Goal: Task Accomplishment & Management: Manage account settings

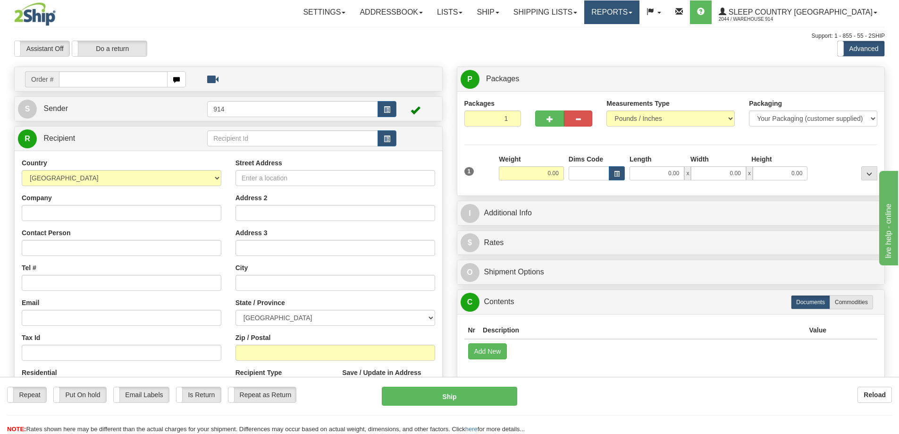
click at [640, 5] on link "Reports" at bounding box center [611, 12] width 55 height 24
click at [639, 34] on link "Standard" at bounding box center [596, 33] width 86 height 12
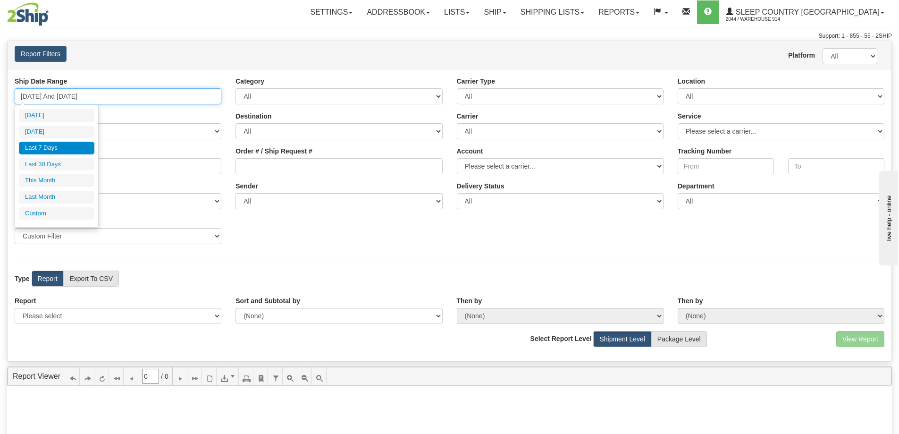
click at [191, 96] on input "09/10/2025 And 09/16/2025" at bounding box center [118, 96] width 207 height 16
click at [59, 119] on li "[DATE]" at bounding box center [57, 115] width 76 height 13
type input "09/16/2025 And 09/16/2025"
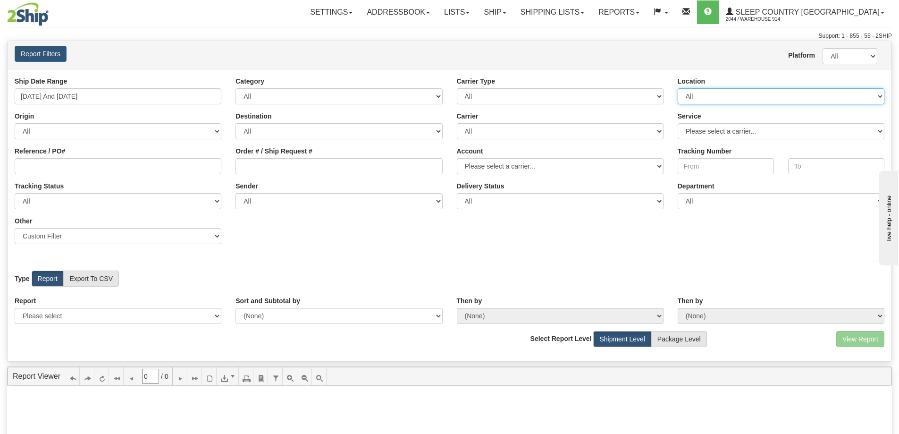
click at [806, 93] on select "All 9009 914 BEDDN CASPC END SLE ZINUC" at bounding box center [781, 96] width 207 height 16
select select "7603"
click at [678, 88] on select "All 9009 914 BEDDN CASPC END SLE ZINUC" at bounding box center [781, 96] width 207 height 16
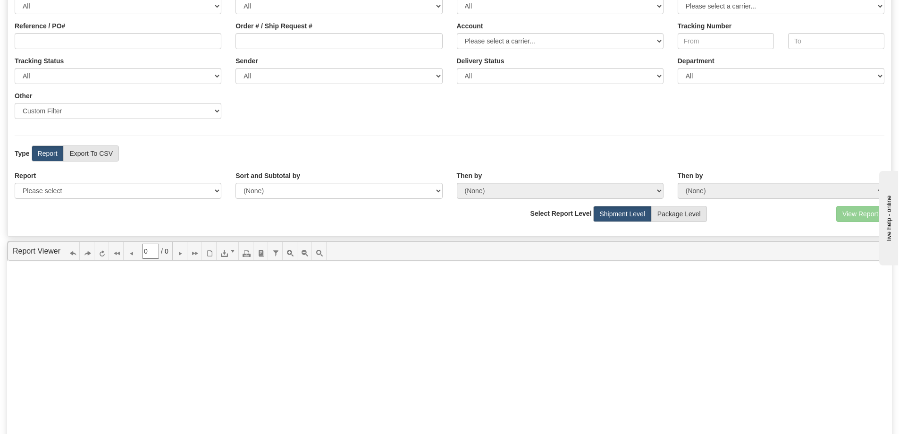
scroll to position [142, 0]
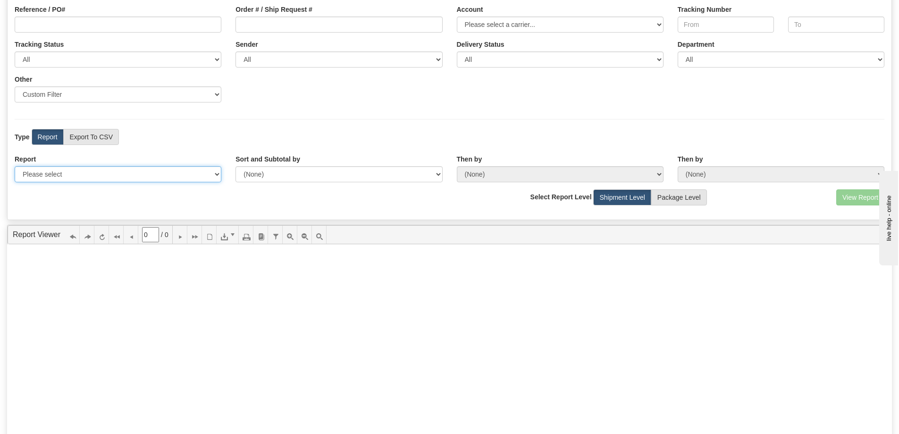
click at [133, 175] on select "Please select 1 Line Shipment Report Address Detail Basic Shipment Overview Can…" at bounding box center [118, 174] width 207 height 16
select select "Users\Contents Detail.trdx"
click at [15, 166] on select "Please select 1 Line Shipment Report Address Detail Basic Shipment Overview Can…" at bounding box center [118, 174] width 207 height 16
click at [856, 201] on button "View Report" at bounding box center [861, 197] width 48 height 16
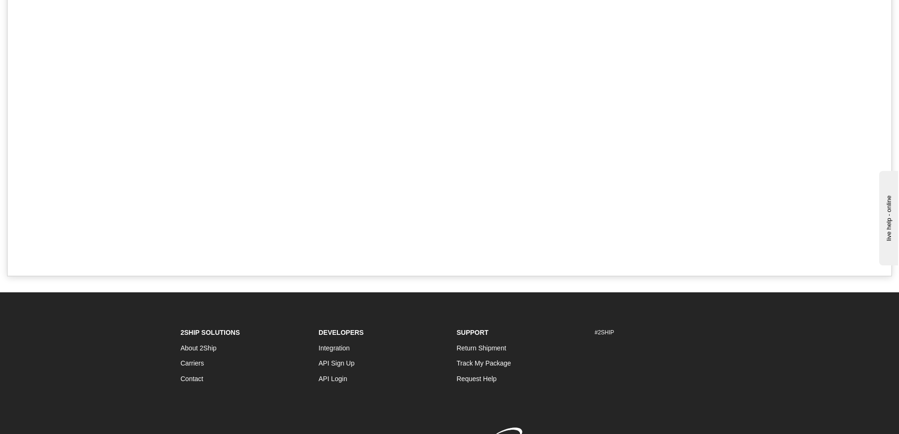
type input "1"
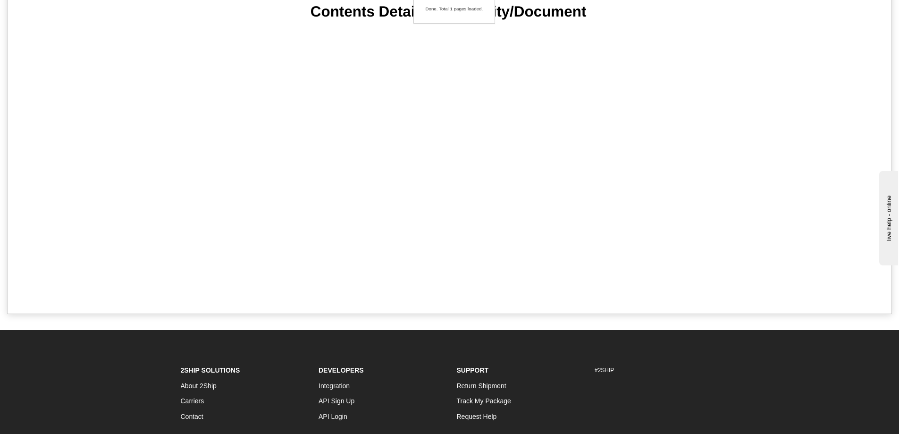
scroll to position [0, 0]
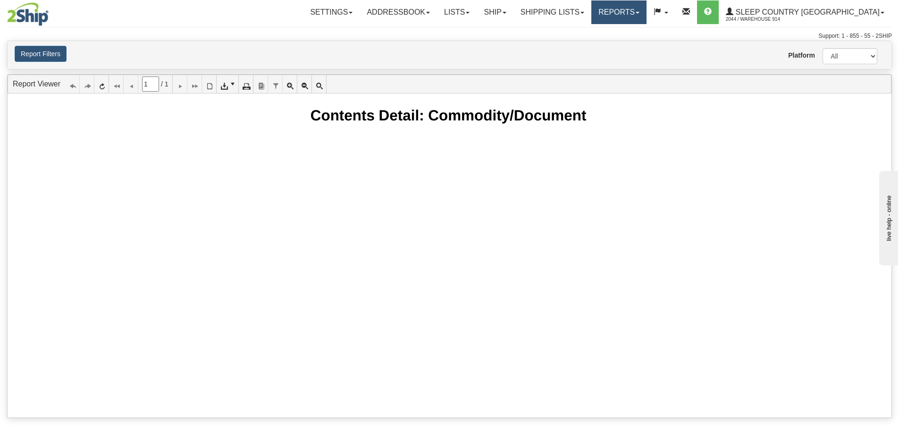
click at [647, 10] on link "Reports" at bounding box center [619, 12] width 55 height 24
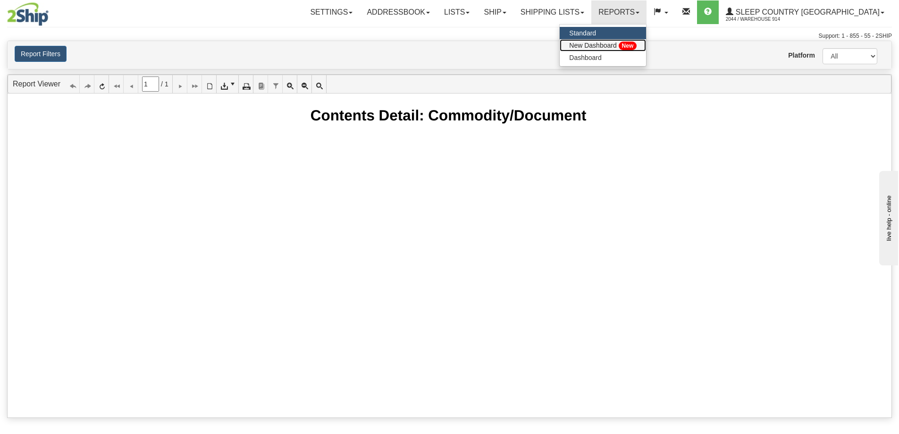
click at [617, 42] on span "New Dashboard" at bounding box center [592, 46] width 47 height 8
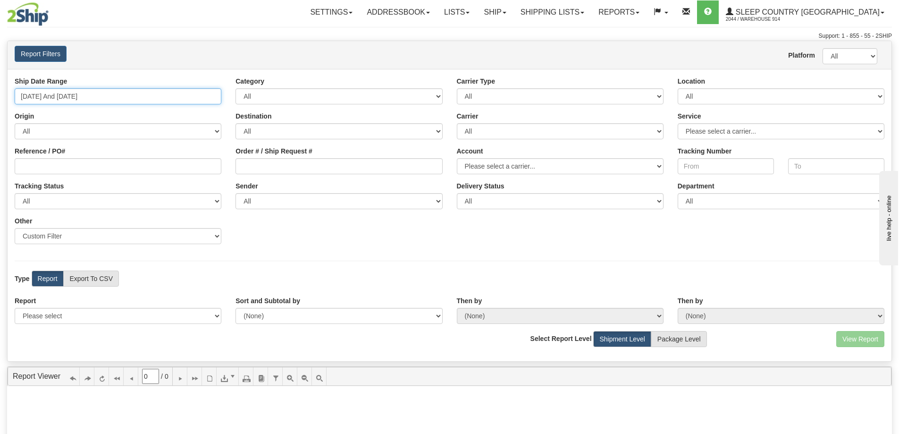
type input "09/01/2025"
type input "[DATE]"
click at [193, 96] on input "09/01/2025 And 09/16/2025" at bounding box center [118, 96] width 207 height 16
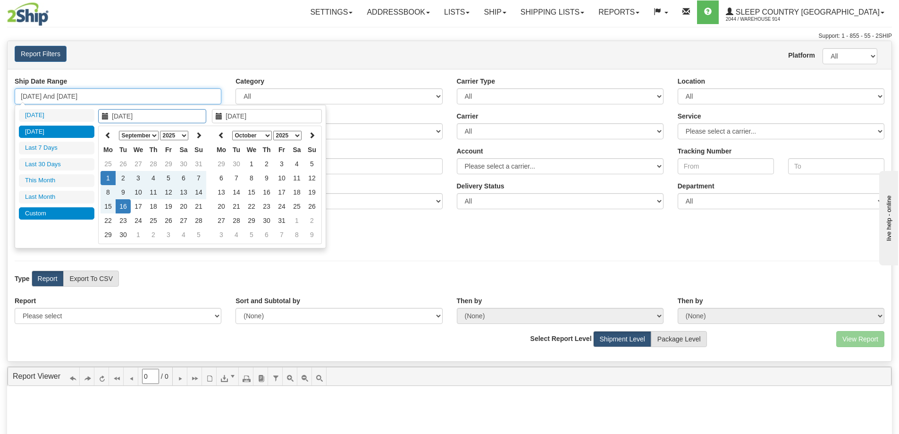
type input "[DATE]"
type input "09/01/2025"
type input "[DATE]"
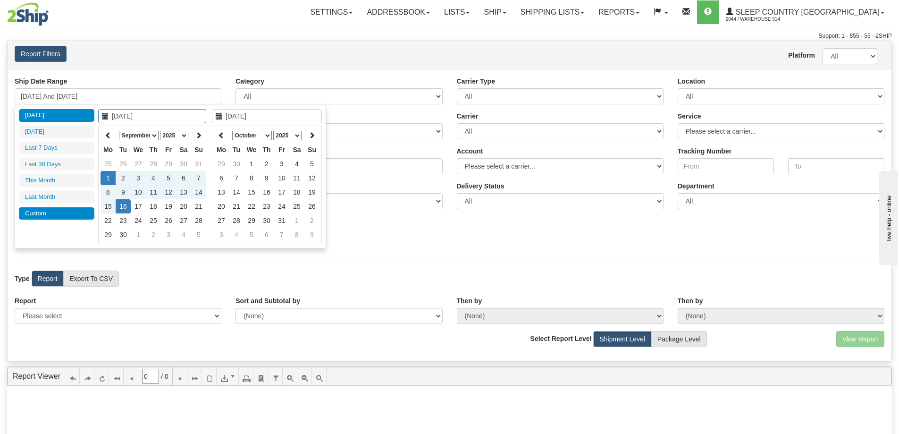
click at [48, 118] on li "[DATE]" at bounding box center [57, 115] width 76 height 13
type input "09/16/2025 And 09/16/2025"
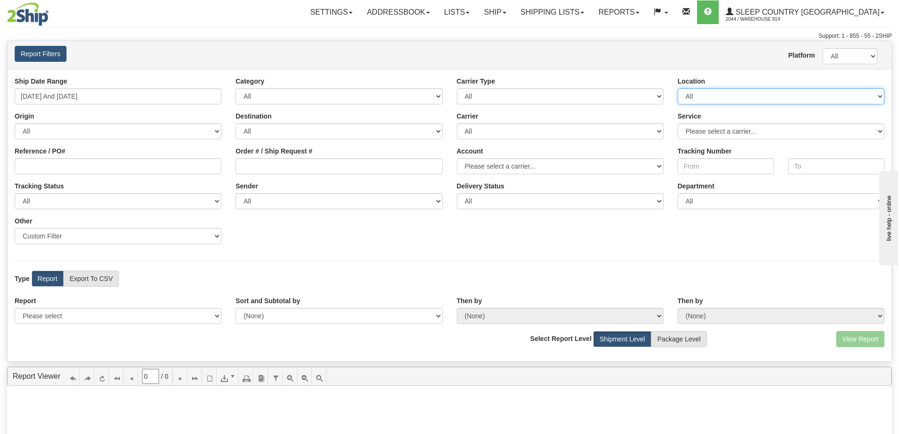
click at [711, 96] on select "All 9009 914 BEDDN CASPC END SLE ZINUC" at bounding box center [781, 96] width 207 height 16
select select "7603"
click at [678, 88] on select "All 9009 914 BEDDN CASPC END SLE ZINUC" at bounding box center [781, 96] width 207 height 16
click at [756, 127] on select "Please select a carrier..." at bounding box center [781, 131] width 207 height 16
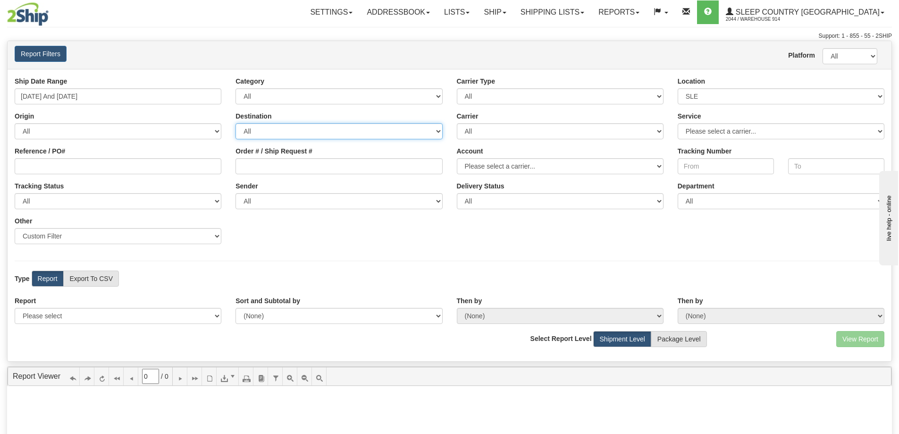
click at [368, 134] on select "All AFGHANISTAN ALAND ISLANDS ALBANIA ALGERIA AMERICAN SAMOA ANDORRA ANGOLA ANG…" at bounding box center [339, 131] width 207 height 16
click at [113, 133] on select "All AFGHANISTAN ALAND ISLANDS ALBANIA ALGERIA AMERICAN SAMOA ANDORRA ANGOLA ANG…" at bounding box center [118, 131] width 207 height 16
drag, startPoint x: 113, startPoint y: 133, endPoint x: 122, endPoint y: 126, distance: 12.1
click at [113, 133] on select "All AFGHANISTAN ALAND ISLANDS ALBANIA ALGERIA AMERICAN SAMOA ANDORRA ANGOLA ANG…" at bounding box center [118, 131] width 207 height 16
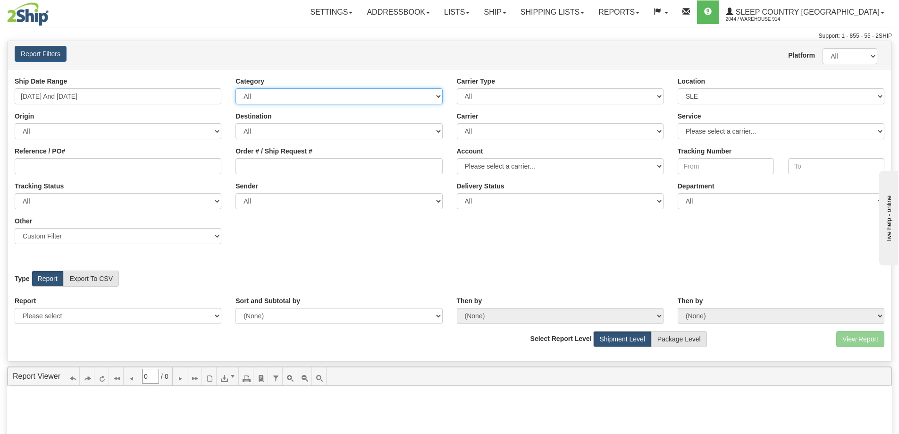
click at [272, 96] on select "All Inbound Outbound" at bounding box center [339, 96] width 207 height 16
select select "Outbound"
click at [236, 88] on select "All Inbound Outbound" at bounding box center [339, 96] width 207 height 16
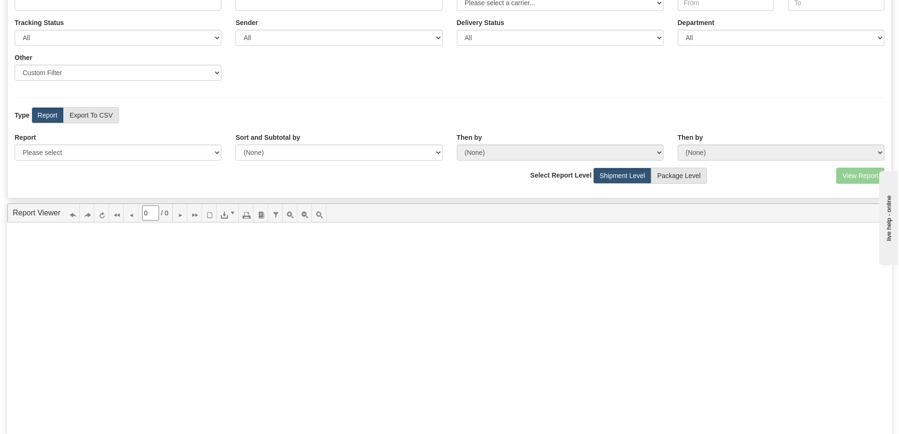
scroll to position [189, 0]
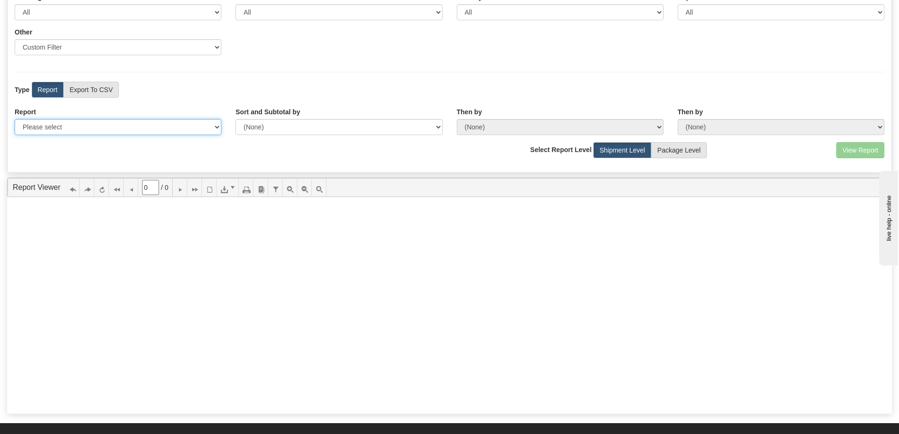
click at [85, 132] on select "Please select 1 Line Shipment Report Address Detail Basic Shipment Overview Can…" at bounding box center [118, 127] width 207 height 16
select select "Users\Contents Detail.trdx"
click at [15, 119] on select "Please select 1 Line Shipment Report Address Detail Basic Shipment Overview Can…" at bounding box center [118, 127] width 207 height 16
click at [864, 151] on button "View Report" at bounding box center [861, 150] width 48 height 16
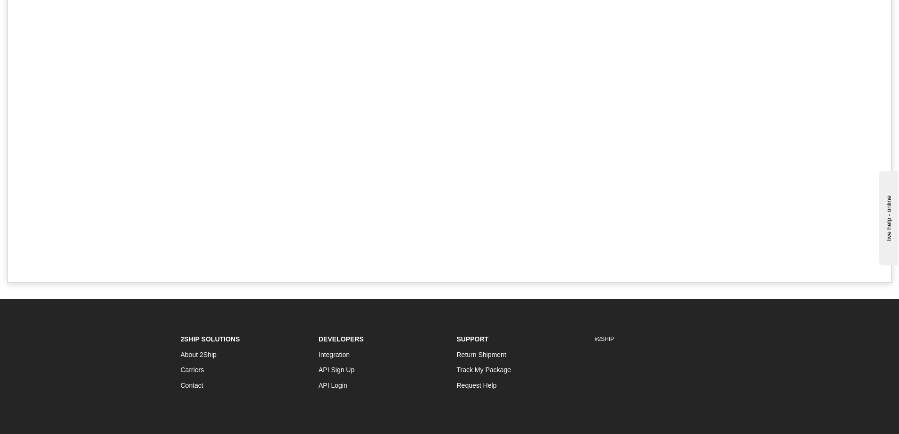
type input "1"
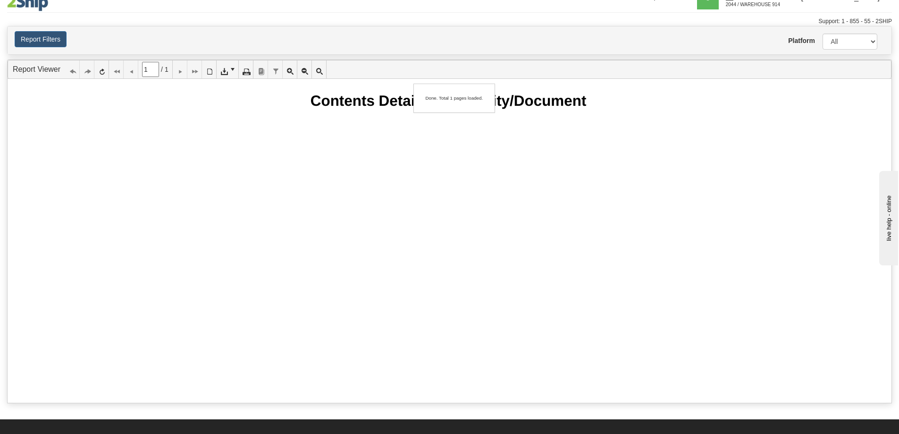
scroll to position [0, 0]
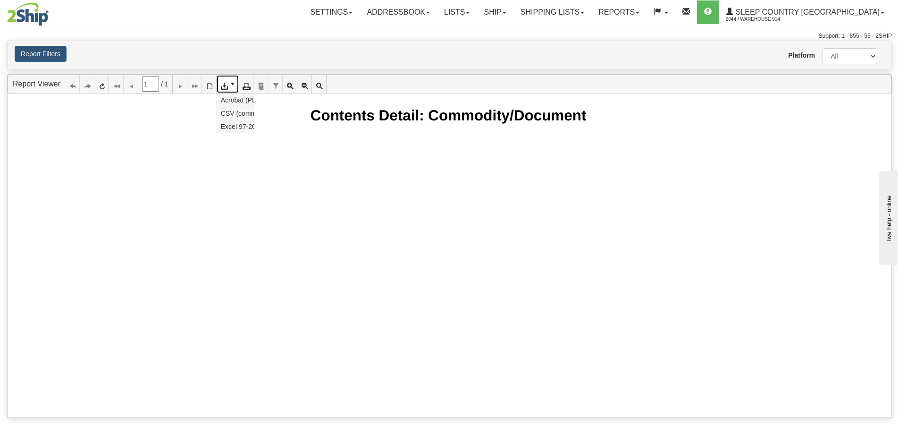
click at [233, 83] on span at bounding box center [233, 84] width 8 height 8
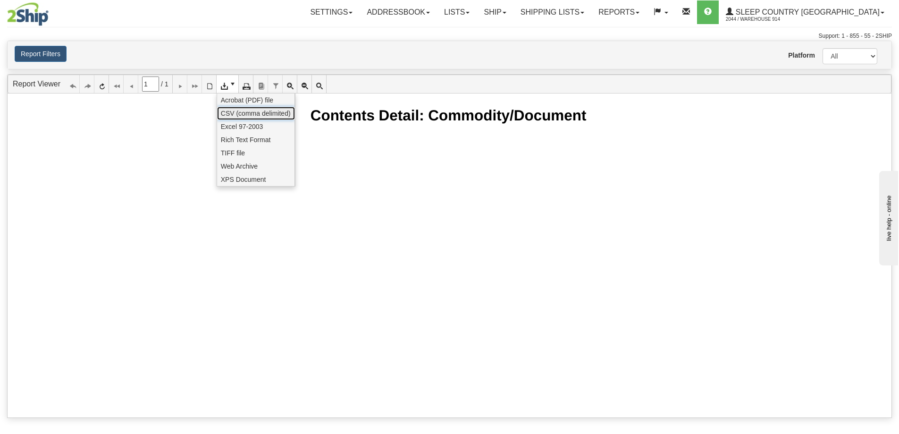
click at [249, 117] on span "CSV (comma delimited)" at bounding box center [256, 113] width 70 height 9
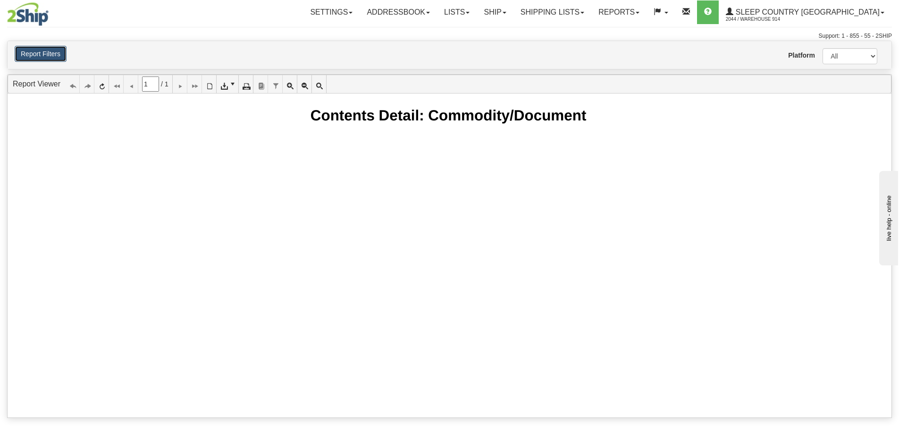
click at [45, 59] on button "Report Filters" at bounding box center [41, 54] width 52 height 16
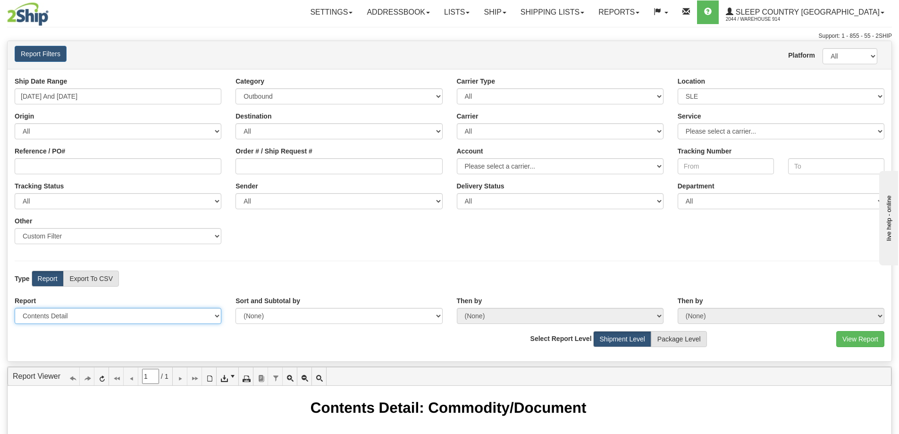
click at [64, 312] on select "Please select 1 Line Shipment Report Address Detail Basic Shipment Overview Can…" at bounding box center [118, 316] width 207 height 16
select select "Users\Daily Report.trdx"
click at [15, 308] on select "Please select 1 Line Shipment Report Address Detail Basic Shipment Overview Can…" at bounding box center [118, 316] width 207 height 16
click at [873, 341] on button "View Report" at bounding box center [861, 339] width 48 height 16
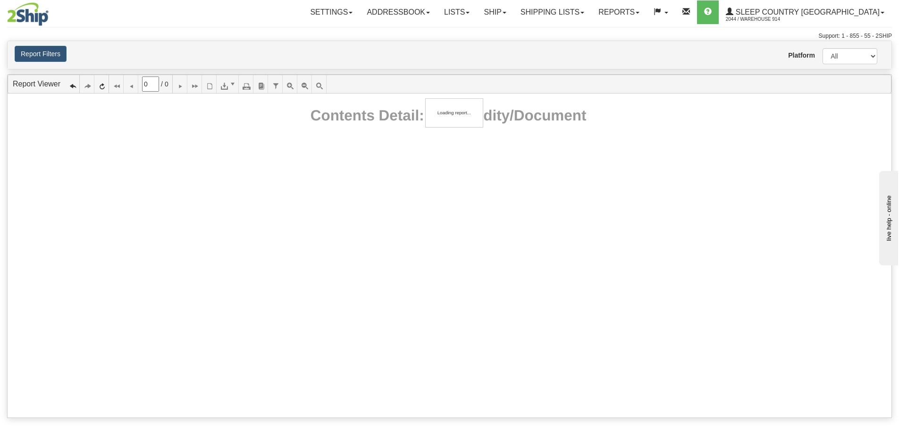
type input "1"
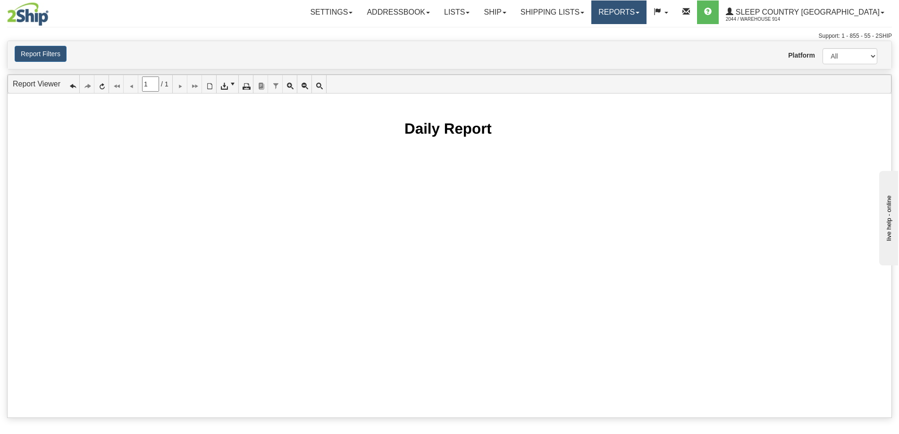
click at [647, 9] on link "Reports" at bounding box center [619, 12] width 55 height 24
click at [646, 60] on link "Dashboard" at bounding box center [603, 57] width 86 height 12
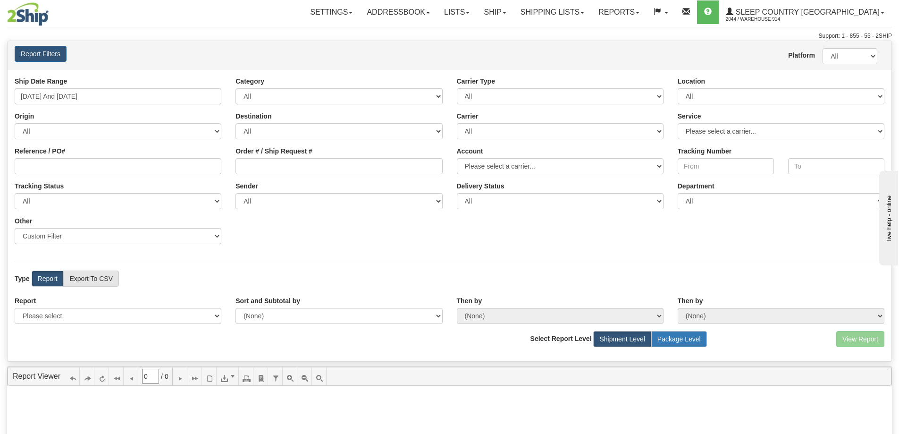
click at [689, 341] on label "Package Level" at bounding box center [680, 339] width 56 height 16
radio input "true"
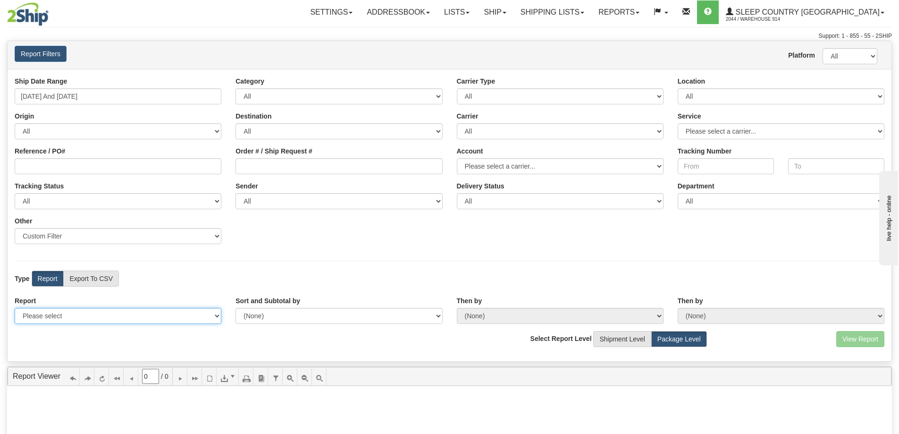
click at [105, 315] on select "Please select 1 Line Shipment Report Address Detail Basic Shipment Overview Can…" at bounding box center [118, 316] width 207 height 16
select select "Users\Contents Detail.trdx"
click at [15, 308] on select "Please select 1 Line Shipment Report Address Detail Basic Shipment Overview Can…" at bounding box center [118, 316] width 207 height 16
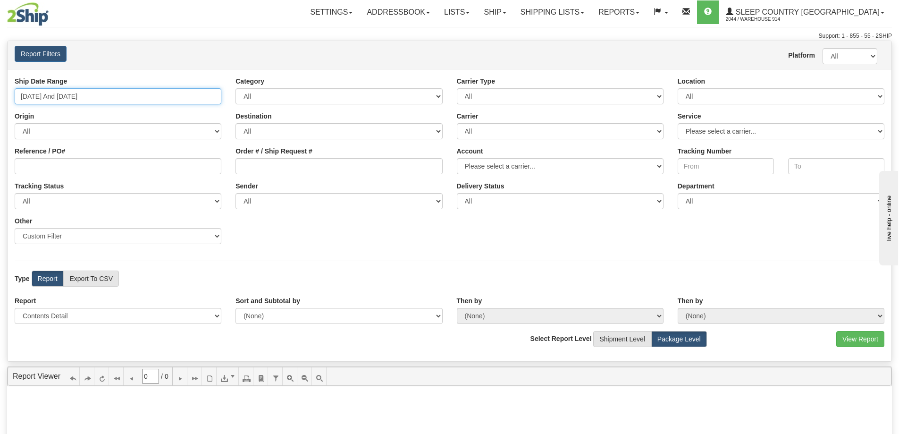
type input "09/01/2025"
type input "[DATE]"
click at [122, 97] on input "09/01/2025 And 09/16/2025" at bounding box center [118, 96] width 207 height 16
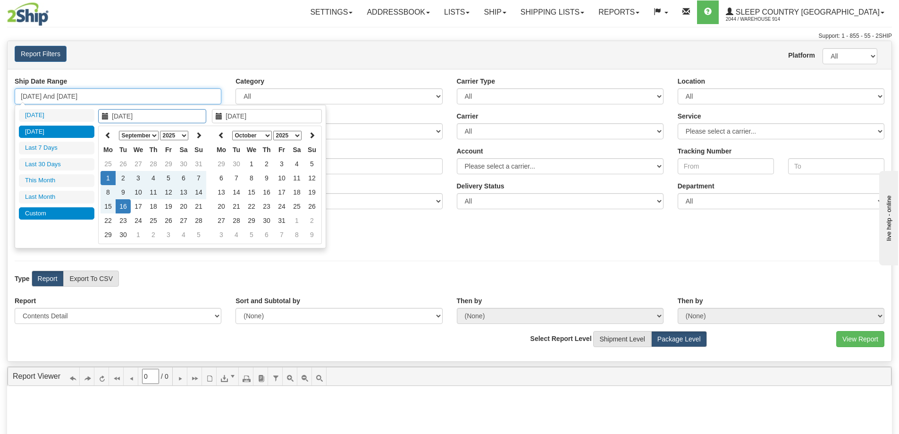
type input "09/15/2025"
type input "[DATE]"
click at [59, 115] on li "[DATE]" at bounding box center [57, 115] width 76 height 13
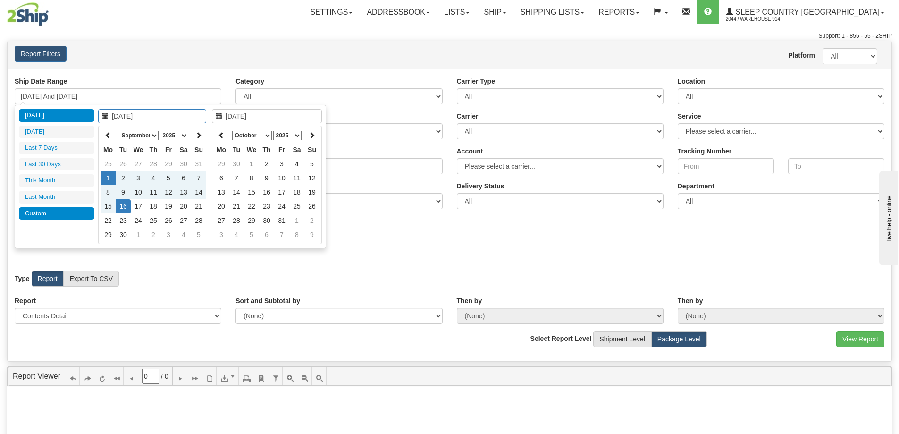
type input "09/16/2025 And 09/16/2025"
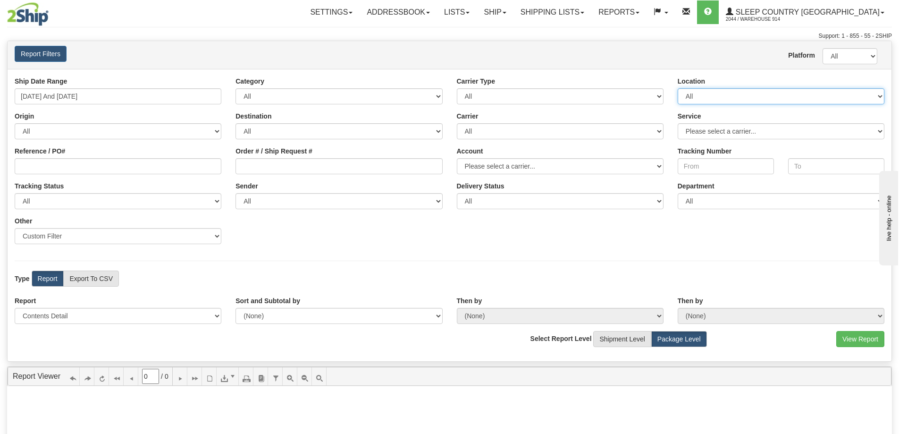
click at [745, 97] on select "All 9009 914 BEDDN CASPC END SLE ZINUC" at bounding box center [781, 96] width 207 height 16
select select "7603"
click at [678, 88] on select "All 9009 914 BEDDN CASPC END SLE ZINUC" at bounding box center [781, 96] width 207 height 16
click at [864, 339] on button "View Report" at bounding box center [861, 339] width 48 height 16
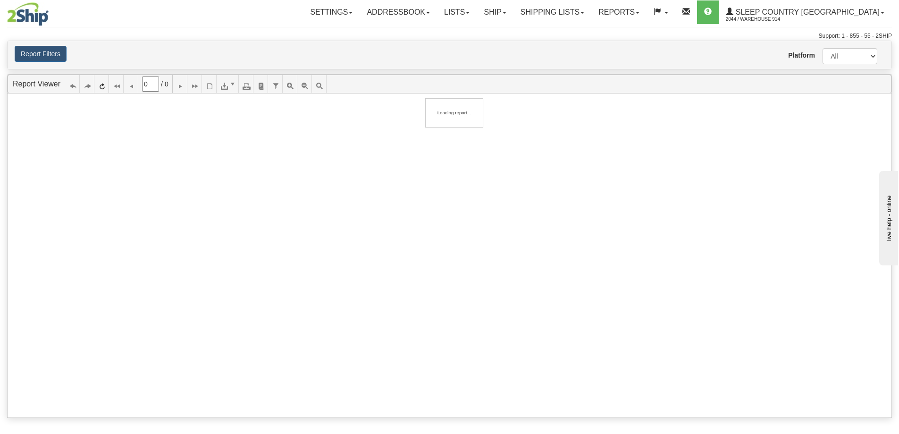
type input "1"
click at [43, 60] on button "Report Filters" at bounding box center [41, 54] width 52 height 16
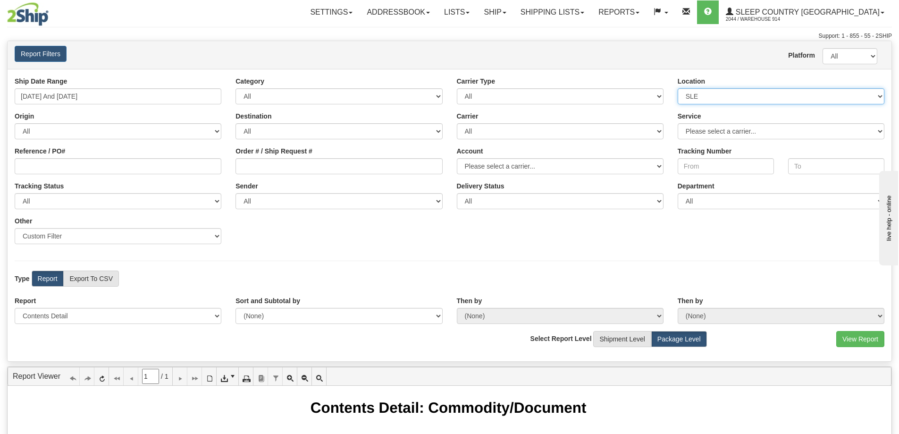
click at [695, 95] on select "All 9009 914 BEDDN CASPC END SLE ZINUC" at bounding box center [781, 96] width 207 height 16
select select "6841"
click at [678, 88] on select "All 9009 914 BEDDN CASPC END SLE ZINUC" at bounding box center [781, 96] width 207 height 16
click at [855, 337] on button "View Report" at bounding box center [861, 339] width 48 height 16
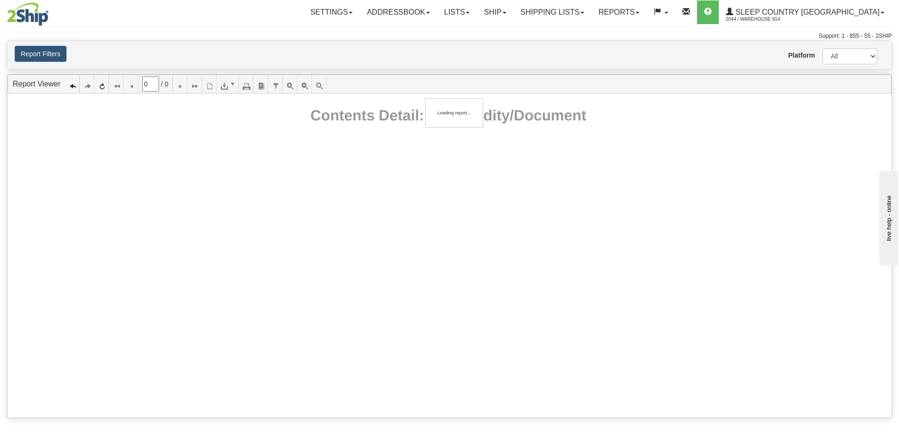
type input "1"
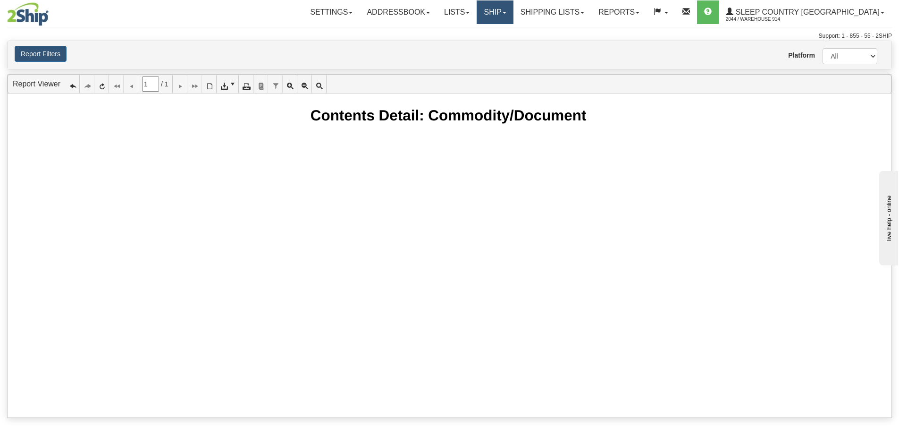
click at [513, 10] on link "Ship" at bounding box center [495, 12] width 36 height 24
click at [504, 42] on span "OnHold / Order Queue" at bounding box center [470, 46] width 67 height 8
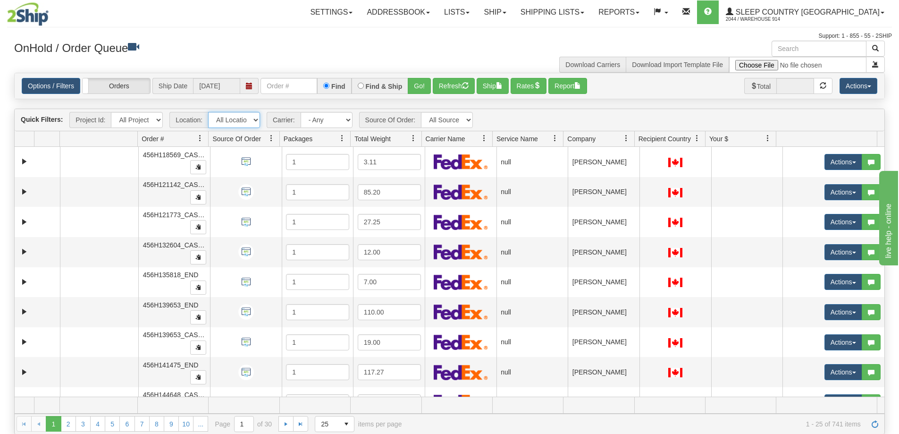
click at [234, 125] on select "All Locations 914 9009 [GEOGRAPHIC_DATA] SLE BEDDN ZINUC" at bounding box center [234, 120] width 52 height 16
select select "7603"
click at [208, 112] on select "All Locations 914 9009 [GEOGRAPHIC_DATA] SLE BEDDN ZINUC" at bounding box center [234, 120] width 52 height 16
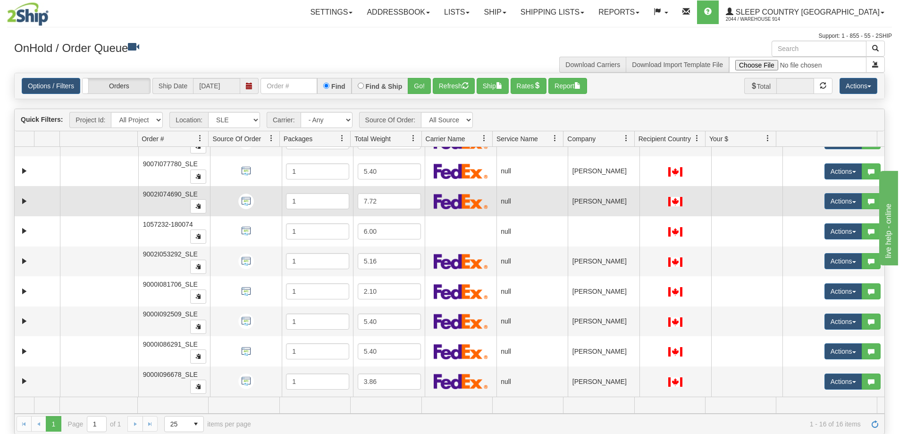
scroll to position [184, 0]
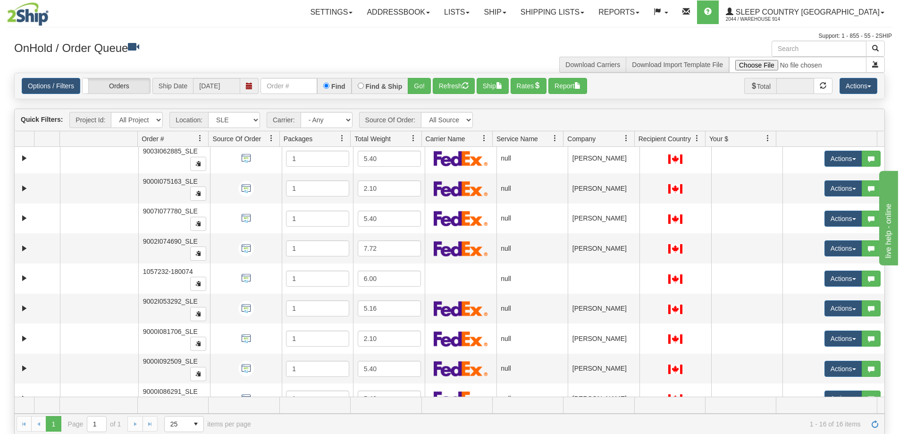
click at [447, 42] on div "OnHold / Order Queue" at bounding box center [228, 50] width 443 height 18
click at [647, 6] on link "Reports" at bounding box center [619, 12] width 55 height 24
click at [587, 89] on button "Report" at bounding box center [568, 86] width 39 height 16
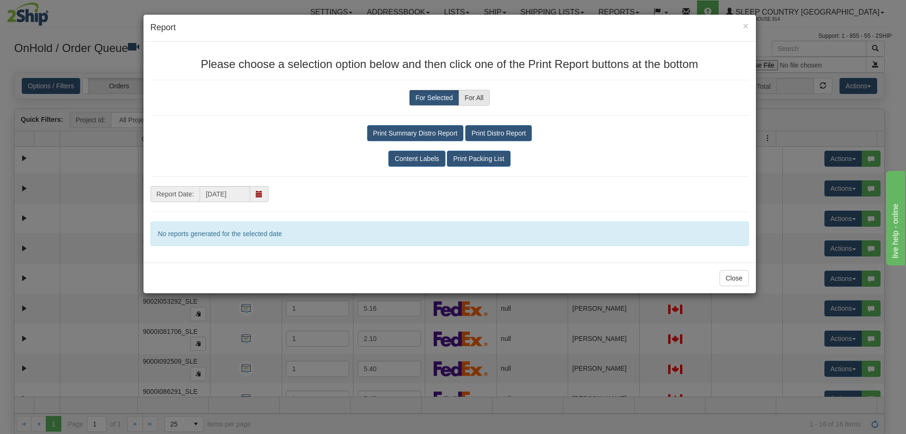
click at [258, 193] on span at bounding box center [259, 194] width 7 height 7
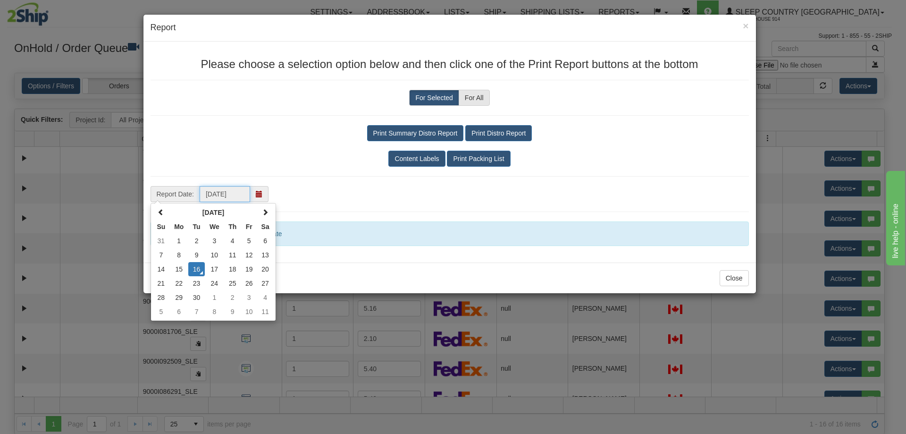
click at [196, 268] on td "16" at bounding box center [196, 269] width 17 height 14
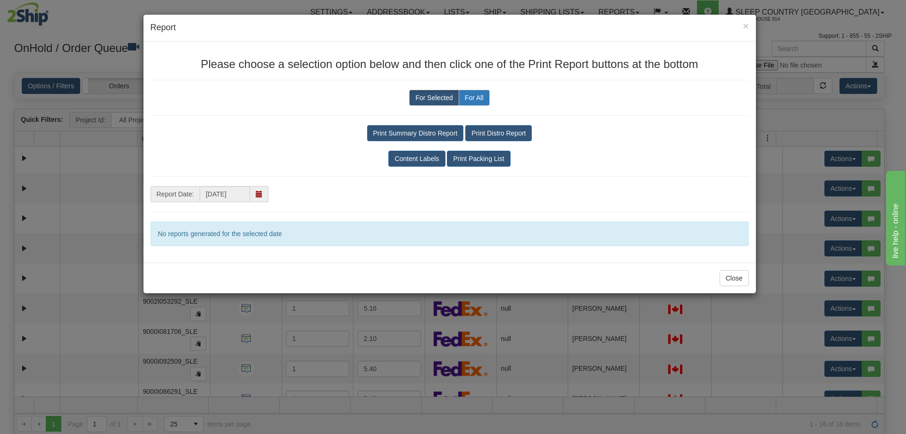
click at [469, 93] on label "For All" at bounding box center [474, 98] width 31 height 16
radio input "true"
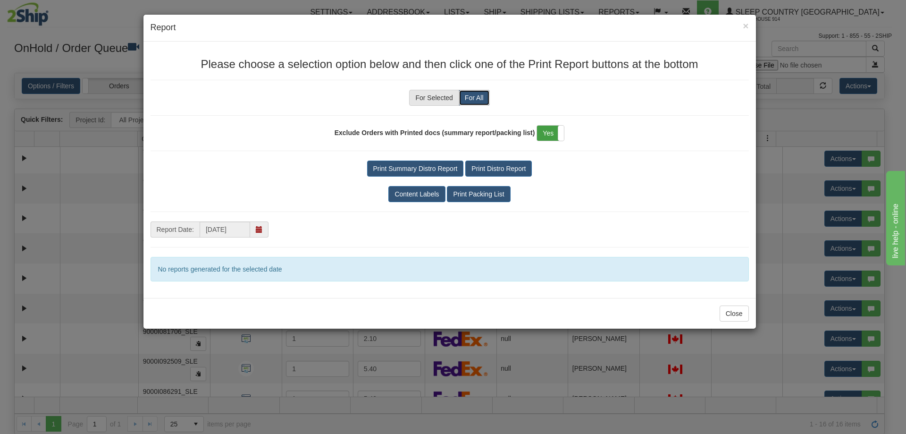
click at [541, 131] on label "Yes" at bounding box center [550, 133] width 27 height 15
click at [541, 131] on span at bounding box center [537, 133] width 12 height 15
click at [541, 131] on label "Yes" at bounding box center [550, 133] width 27 height 15
click at [433, 197] on button "Content Labels" at bounding box center [417, 194] width 57 height 16
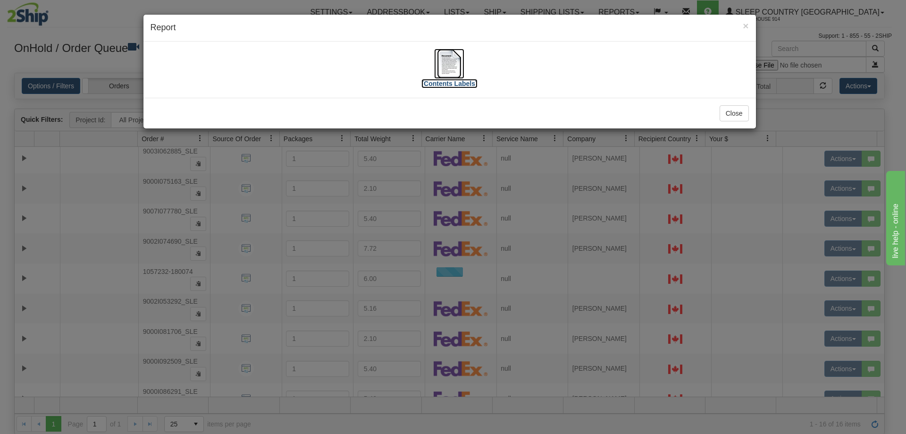
click at [458, 84] on label "[Contents Labels]" at bounding box center [450, 83] width 56 height 9
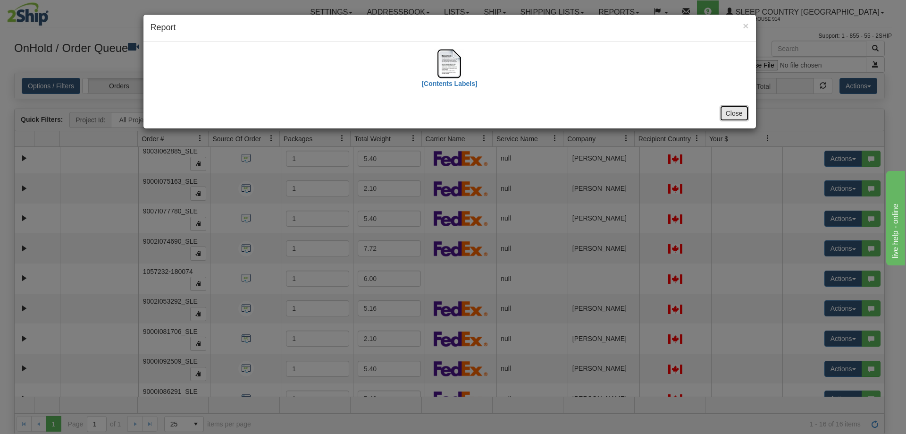
click at [732, 113] on button "Close" at bounding box center [734, 113] width 29 height 16
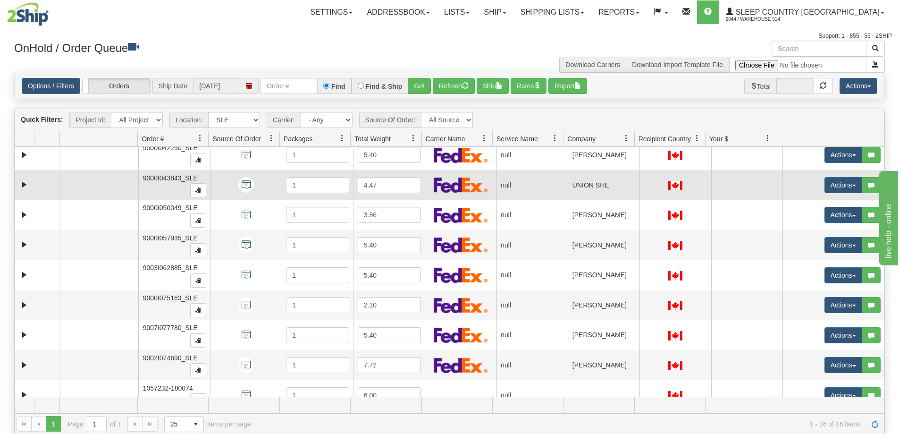
scroll to position [0, 0]
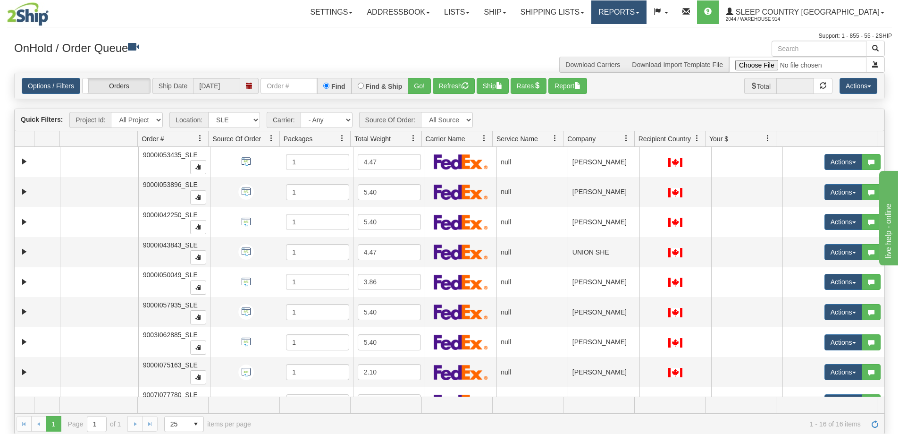
click at [647, 14] on link "Reports" at bounding box center [619, 12] width 55 height 24
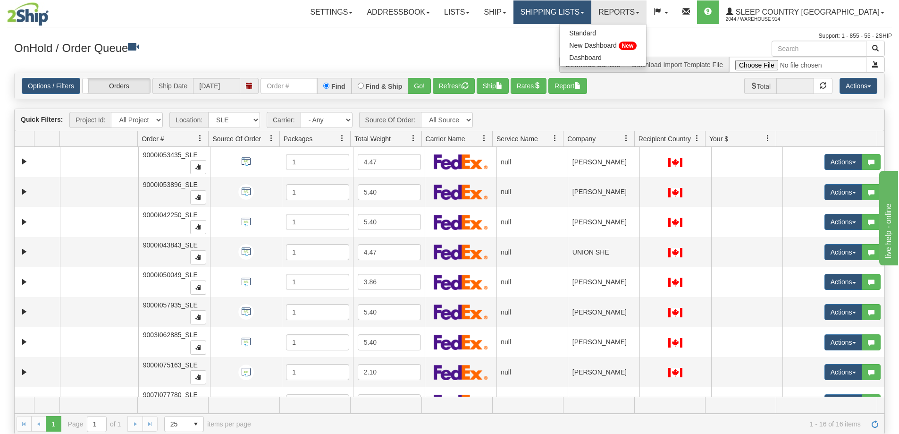
click at [592, 16] on link "Shipping lists" at bounding box center [553, 12] width 78 height 24
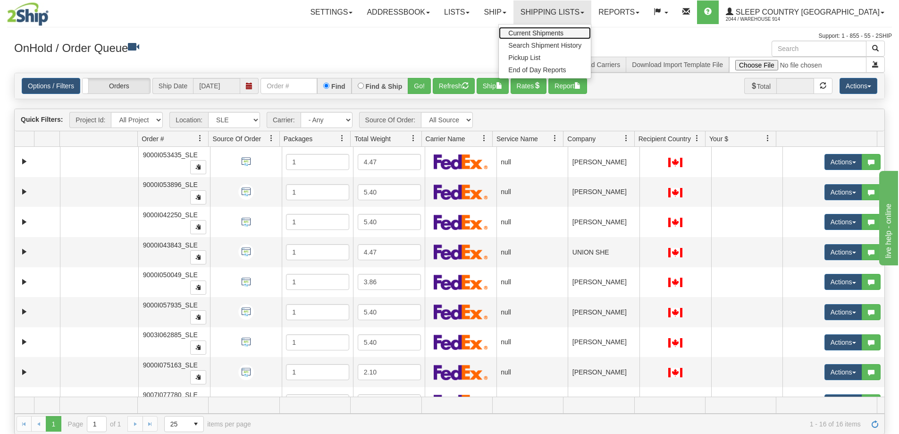
click at [591, 39] on link "Current Shipments" at bounding box center [545, 33] width 92 height 12
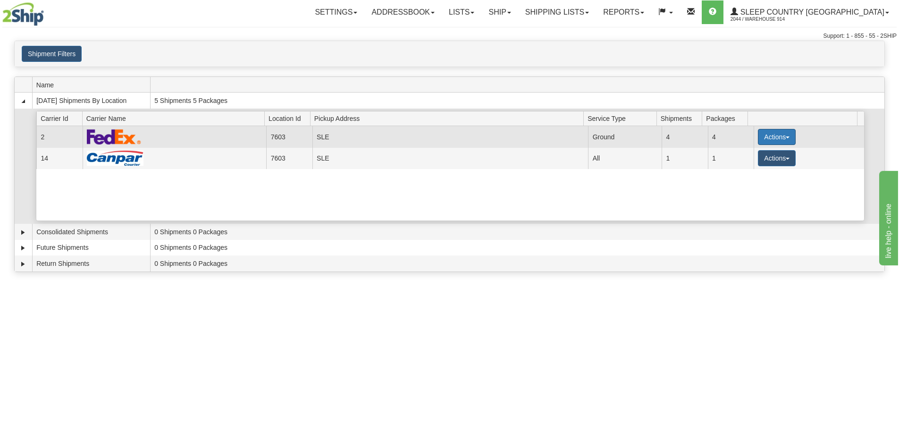
click at [773, 138] on button "Actions" at bounding box center [777, 137] width 38 height 16
click at [764, 170] on link "Close" at bounding box center [758, 167] width 76 height 12
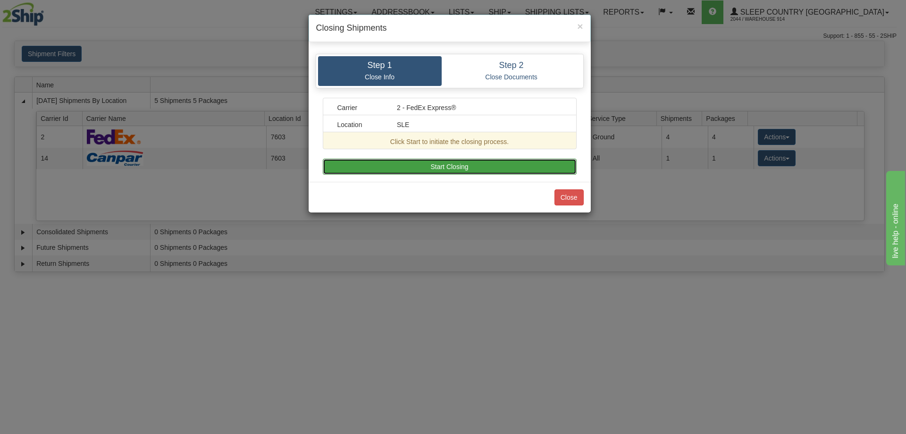
click at [472, 163] on button "Start Closing" at bounding box center [450, 167] width 254 height 16
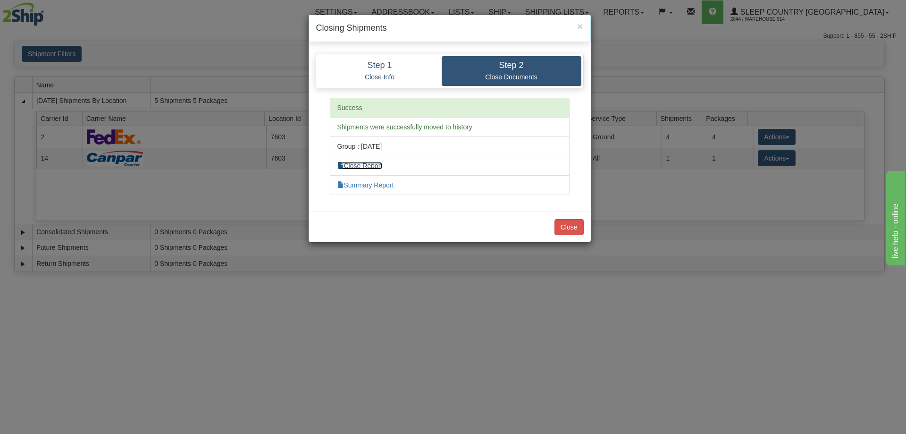
click at [372, 163] on link "Close Report" at bounding box center [360, 166] width 45 height 8
click at [570, 229] on button "Close" at bounding box center [569, 227] width 29 height 16
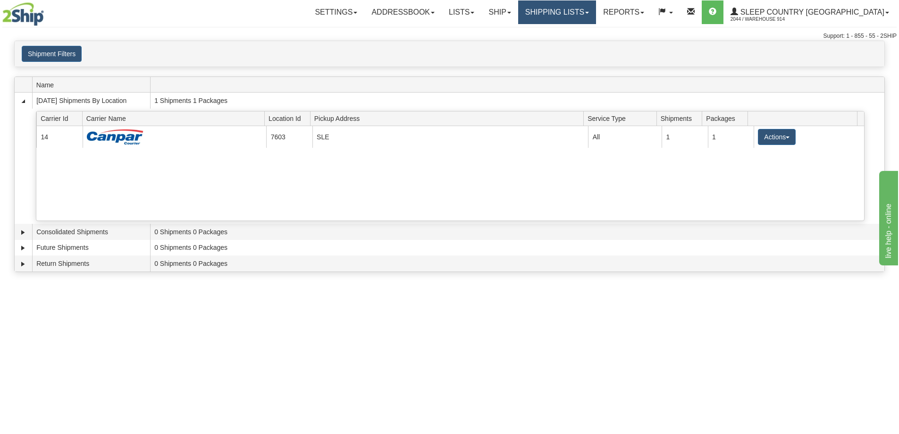
click at [596, 7] on link "Shipping lists" at bounding box center [557, 12] width 78 height 24
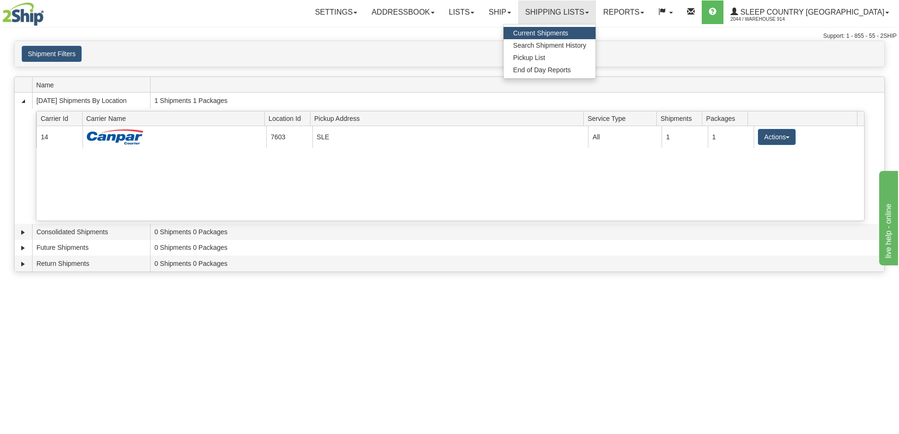
click at [568, 34] on span "Current Shipments" at bounding box center [540, 33] width 55 height 8
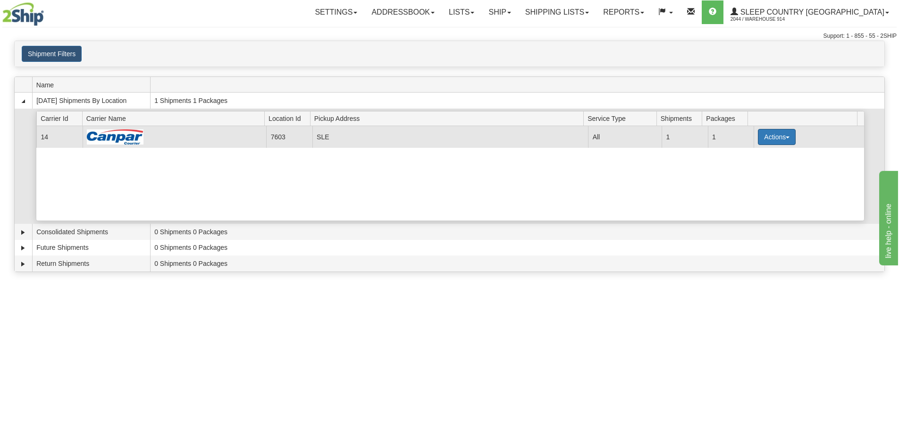
click at [771, 140] on button "Actions" at bounding box center [777, 137] width 38 height 16
click at [767, 167] on link "Close" at bounding box center [758, 167] width 76 height 12
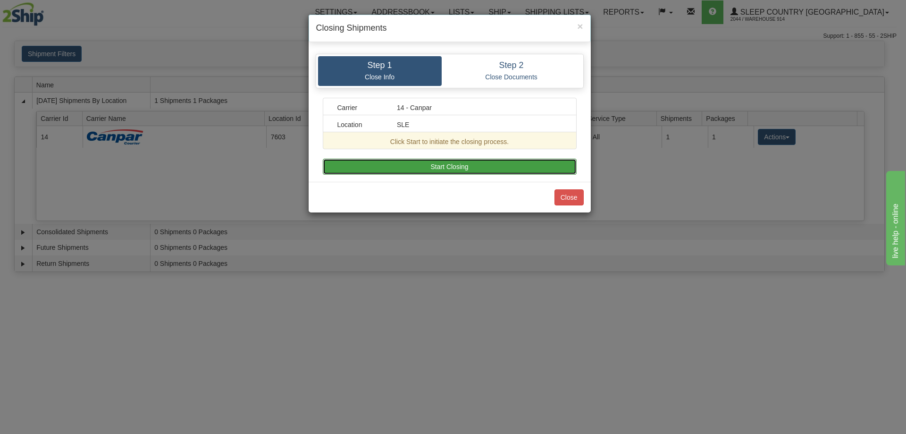
click at [542, 166] on button "Start Closing" at bounding box center [450, 167] width 254 height 16
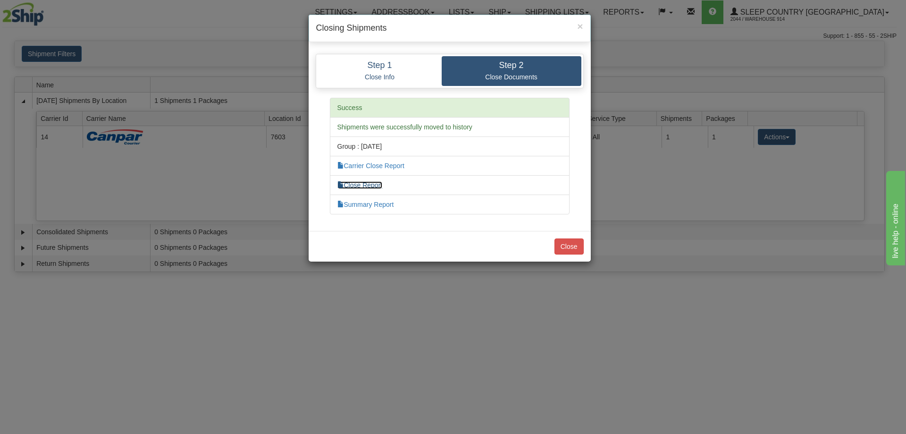
click at [375, 187] on link "Close Report" at bounding box center [360, 185] width 45 height 8
click at [574, 251] on button "Close" at bounding box center [569, 246] width 29 height 16
